Goal: Task Accomplishment & Management: Use online tool/utility

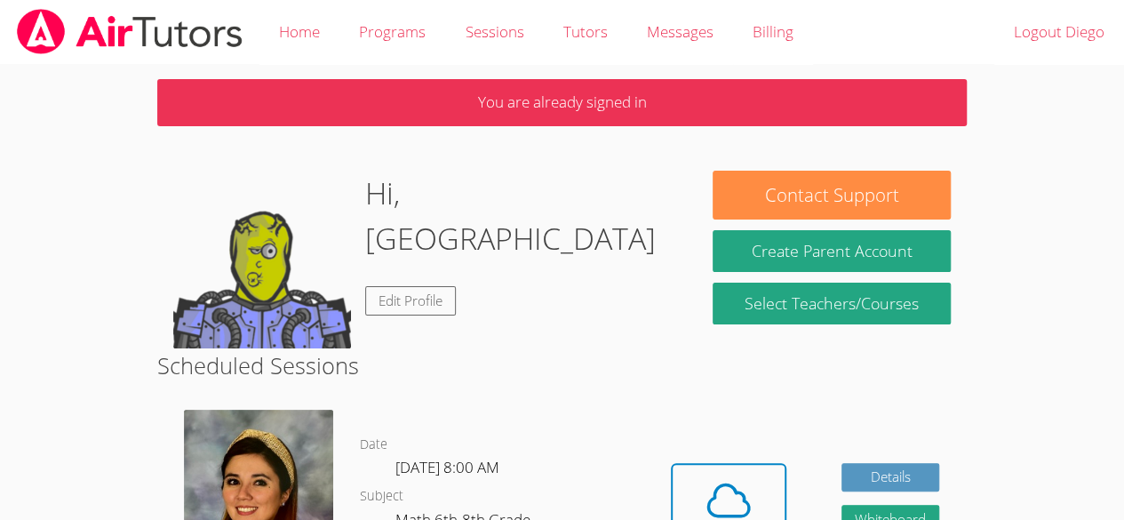
drag, startPoint x: 0, startPoint y: 0, endPoint x: 0, endPoint y: 224, distance: 223.8
click at [0, 224] on body "Home Programs Sessions Tutors Messages Billing Logout [PERSON_NAME] You are alr…" at bounding box center [562, 260] width 1124 height 520
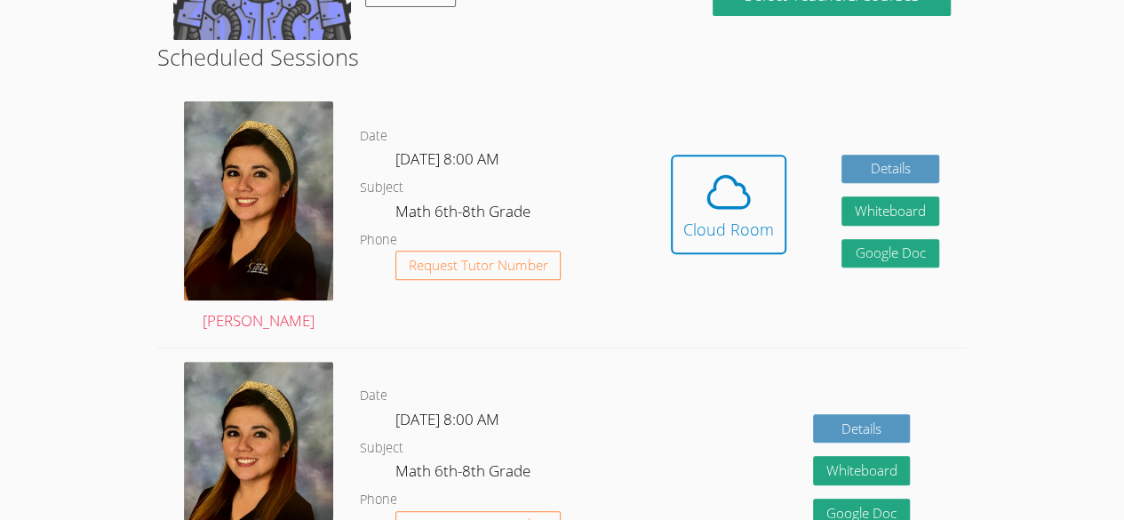
scroll to position [320, 0]
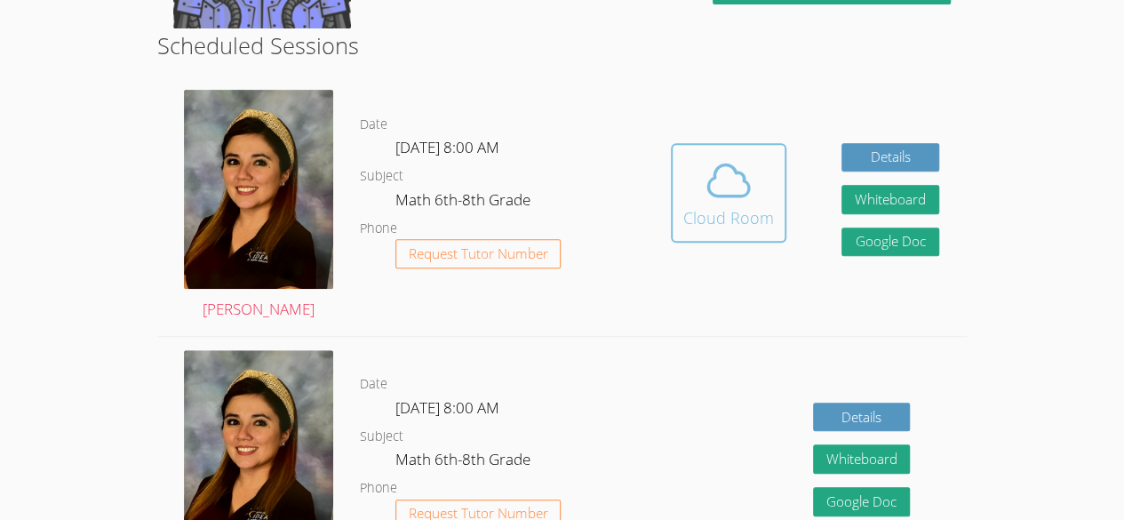
click at [746, 229] on button "Cloud Room" at bounding box center [728, 192] width 115 height 99
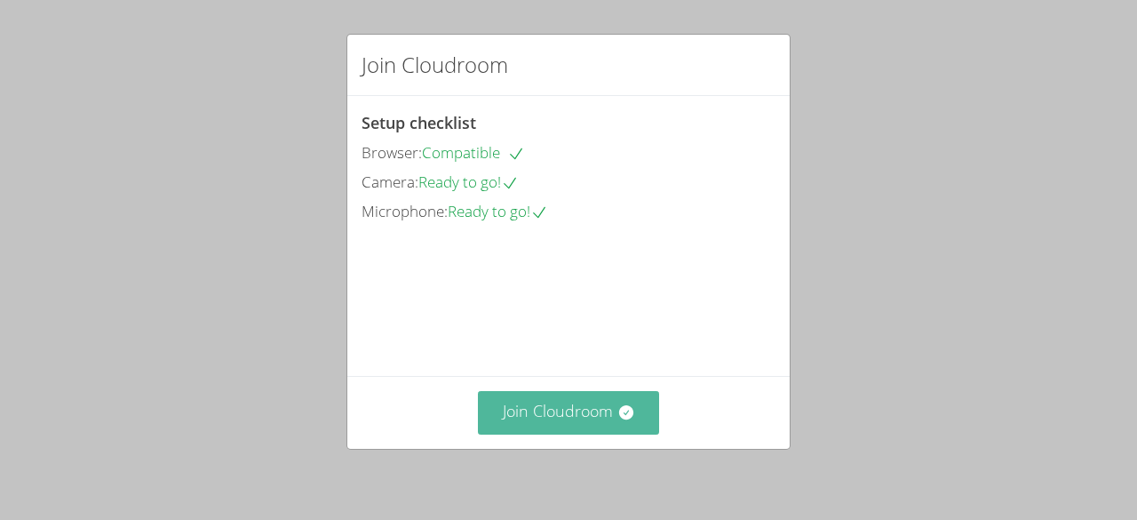
click at [536, 427] on button "Join Cloudroom" at bounding box center [569, 413] width 182 height 44
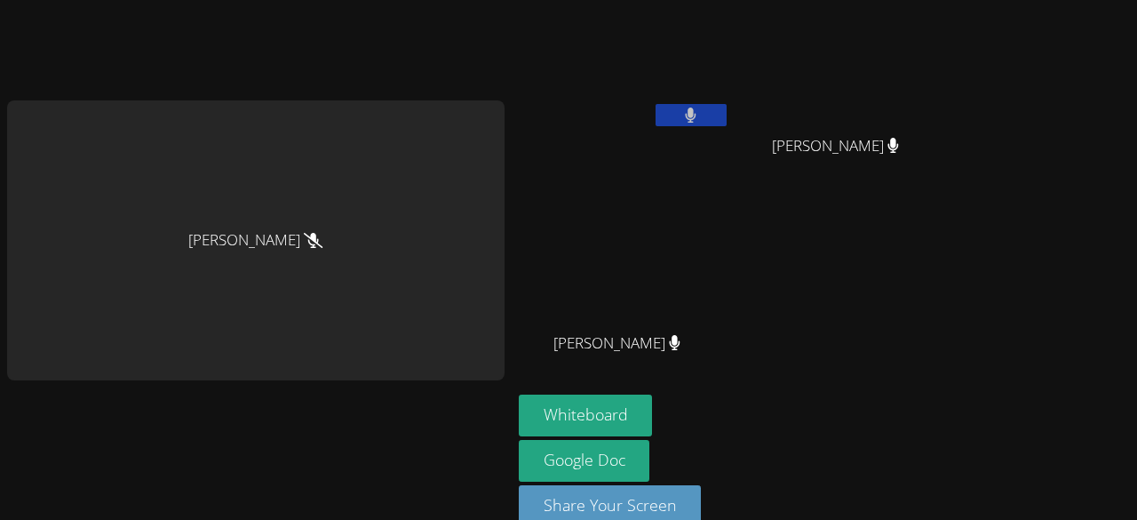
click at [666, 110] on button at bounding box center [690, 115] width 71 height 22
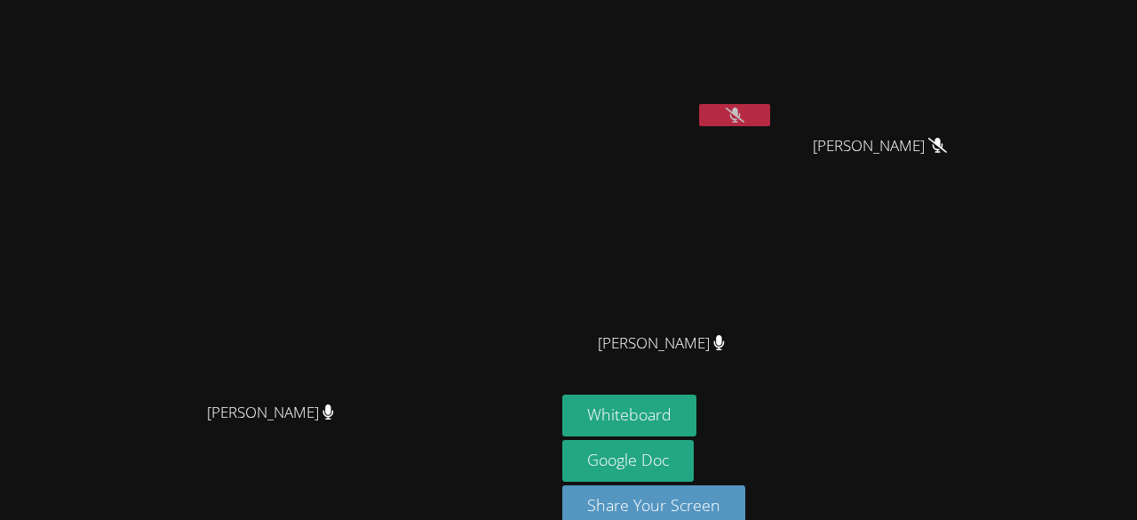
click at [704, 115] on button at bounding box center [734, 115] width 71 height 22
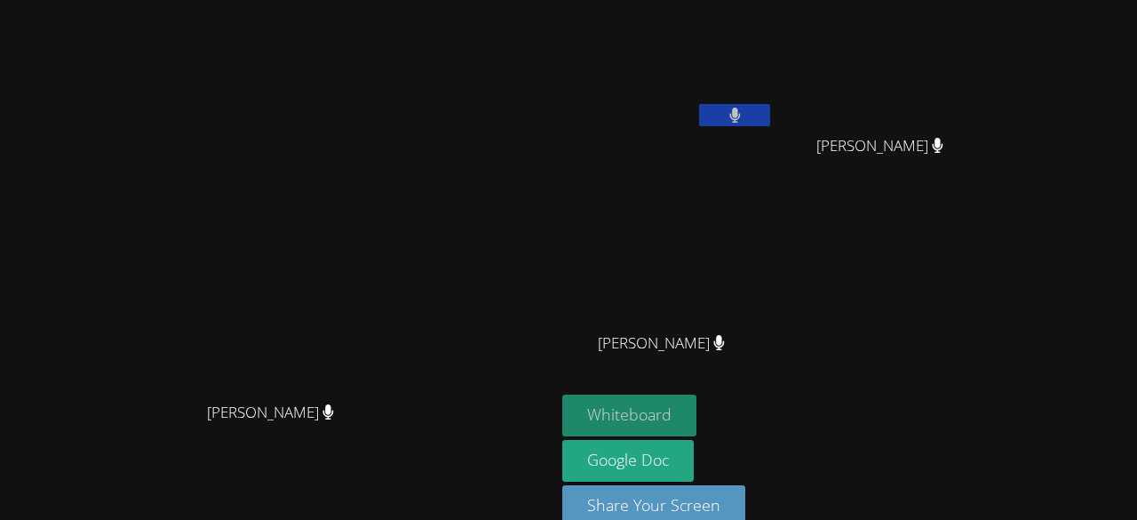
click at [696, 409] on button "Whiteboard" at bounding box center [629, 415] width 134 height 42
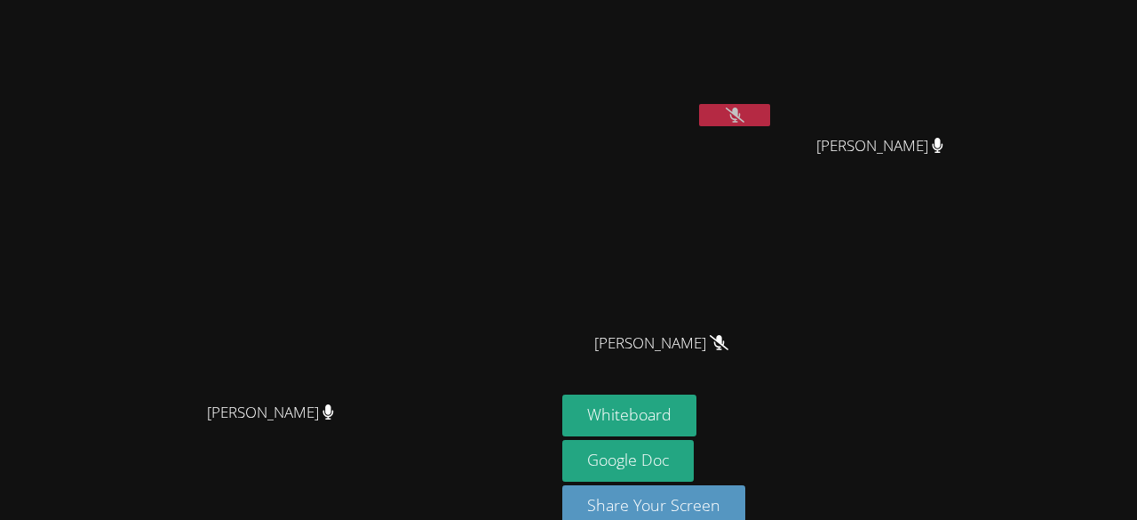
click at [744, 118] on icon at bounding box center [735, 114] width 19 height 15
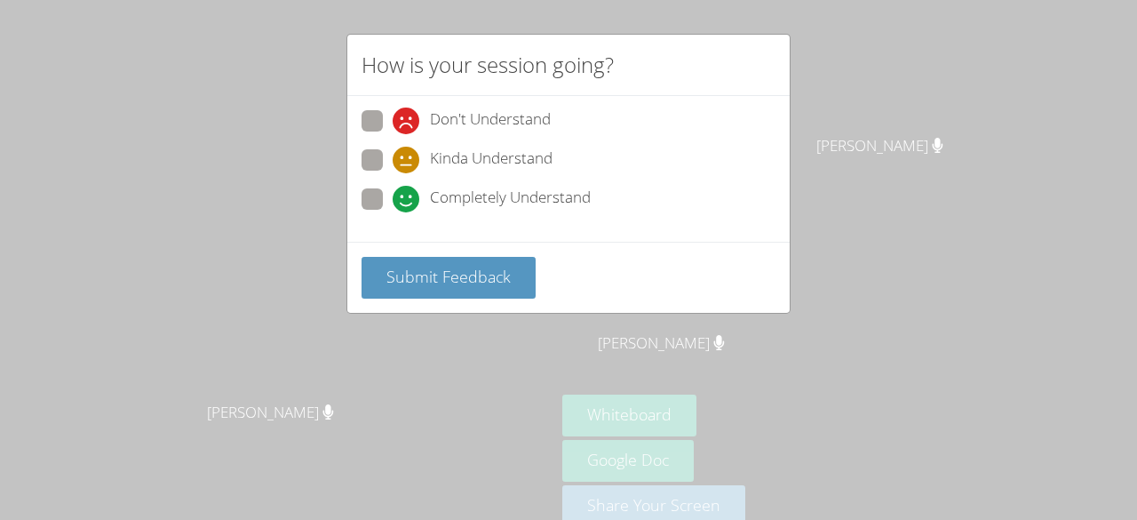
click at [393, 212] on span at bounding box center [393, 212] width 0 height 0
click at [393, 199] on input "Completely Understand" at bounding box center [400, 195] width 15 height 15
radio input "true"
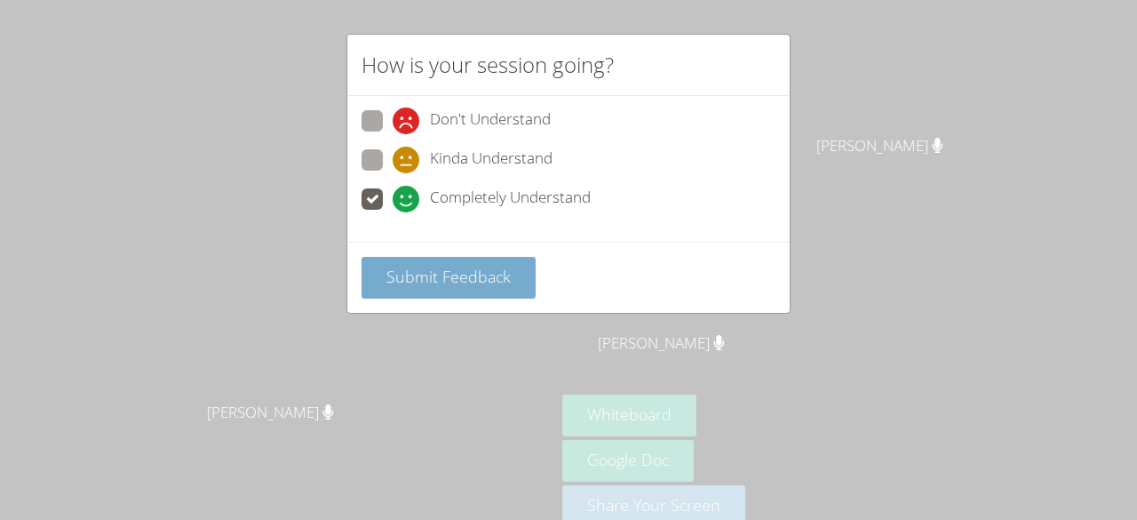
click at [421, 266] on span "Submit Feedback" at bounding box center [448, 276] width 124 height 21
